Goal: Transaction & Acquisition: Purchase product/service

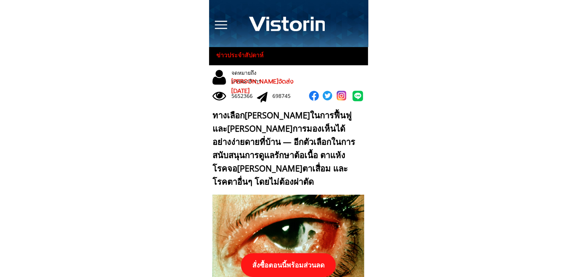
click at [305, 264] on p "สั่งซื้อตอนนี้พร้อมส่วนลด" at bounding box center [288, 265] width 95 height 24
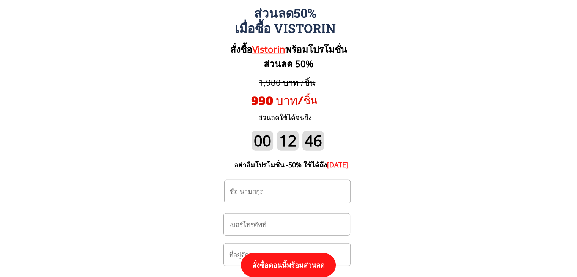
scroll to position [7950, 0]
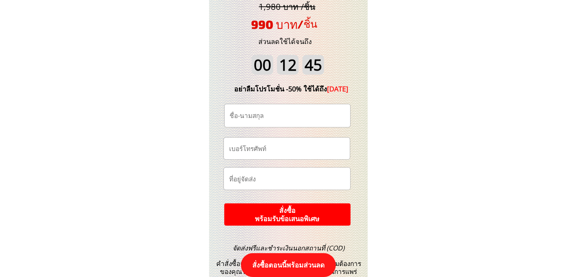
click at [268, 152] on input "tel" at bounding box center [286, 149] width 119 height 22
paste input "https://[DOMAIN_NAME]/3P89kz?fbclid={fbclid}&utm_campaign={{[DOMAIN_NAME]}}&utm…"
type input "https://[DOMAIN_NAME]/3P89kz?fbclid={fbclid}&utm_campaign={{[DOMAIN_NAME]}}&utm…"
click at [283, 156] on input "tel" at bounding box center [286, 149] width 119 height 22
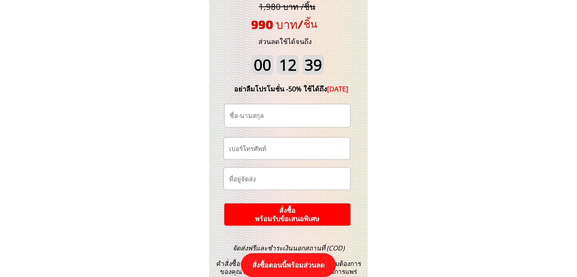
paste input "0924572152"
type input "0924572152"
click at [271, 116] on input "text" at bounding box center [286, 115] width 119 height 23
paste input "ผมชื่อ.[PERSON_NAME]"
type input "ผมชื่อ.[PERSON_NAME]"
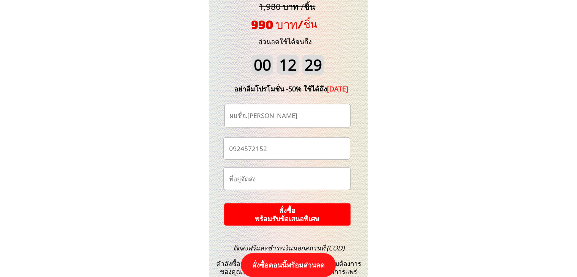
click at [301, 209] on p "สั่งซื้อ พร้อมรับข้อเสนอพิเศษ" at bounding box center [287, 214] width 127 height 23
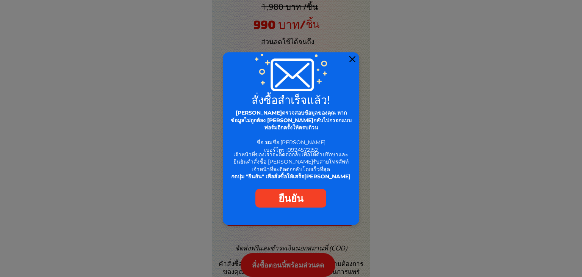
click at [353, 60] on div at bounding box center [353, 59] width 6 height 6
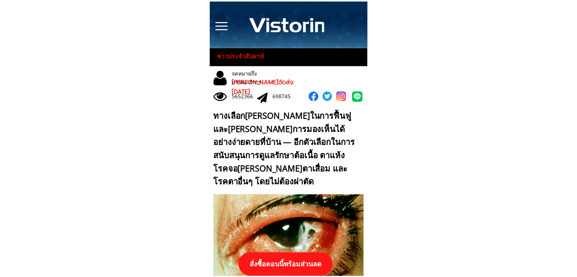
scroll to position [7950, 0]
